Goal: Find specific fact: Find contact information

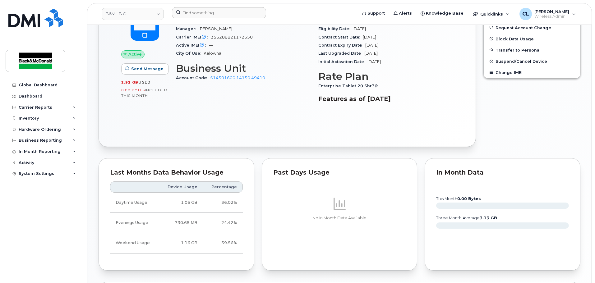
scroll to position [235, 0]
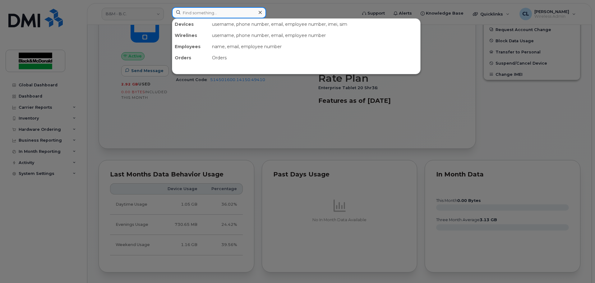
click at [198, 13] on input at bounding box center [219, 12] width 94 height 11
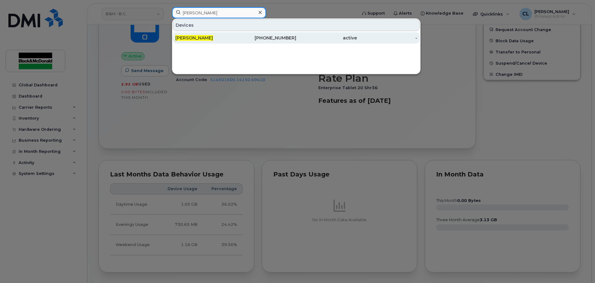
type input "[PERSON_NAME]"
click at [191, 38] on span "[PERSON_NAME]" at bounding box center [194, 38] width 38 height 6
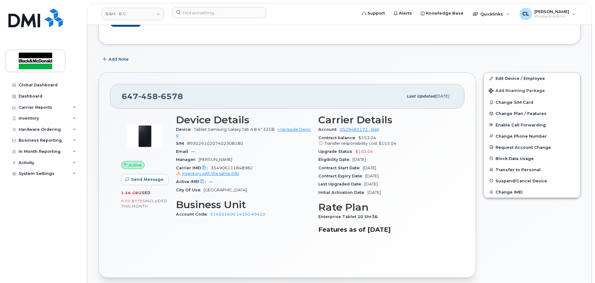
scroll to position [93, 0]
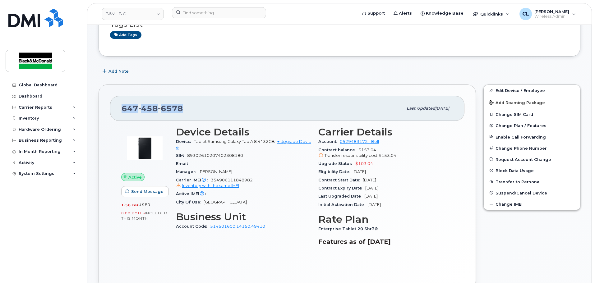
drag, startPoint x: 192, startPoint y: 112, endPoint x: 121, endPoint y: 107, distance: 71.4
click at [121, 107] on div "[PHONE_NUMBER] Last updated [DATE]" at bounding box center [287, 108] width 355 height 25
copy span "[PHONE_NUMBER]"
